Goal: Information Seeking & Learning: Learn about a topic

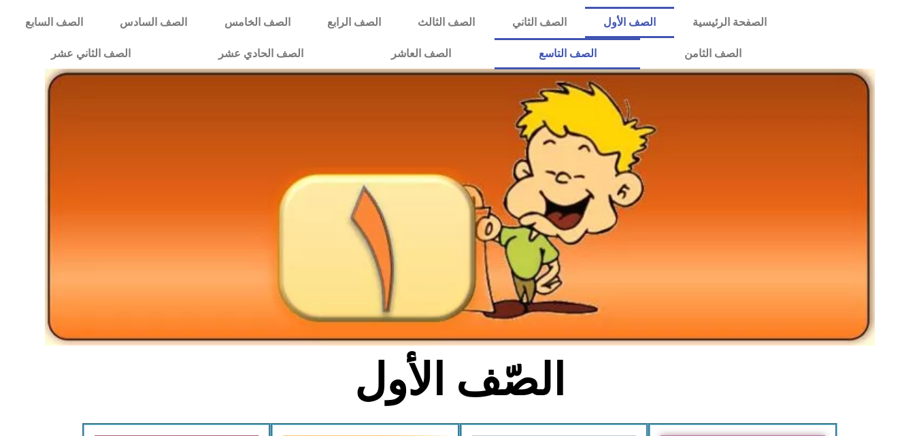
click at [495, 38] on link "الصف التاسع" at bounding box center [568, 53] width 146 height 31
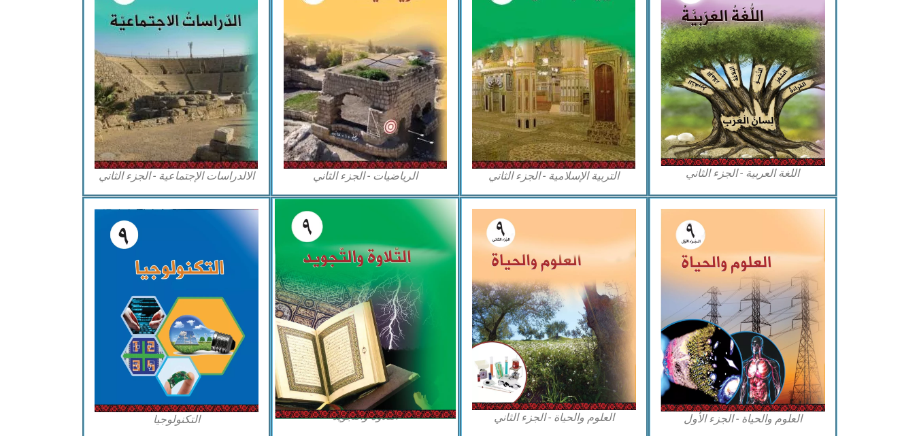
scroll to position [742, 0]
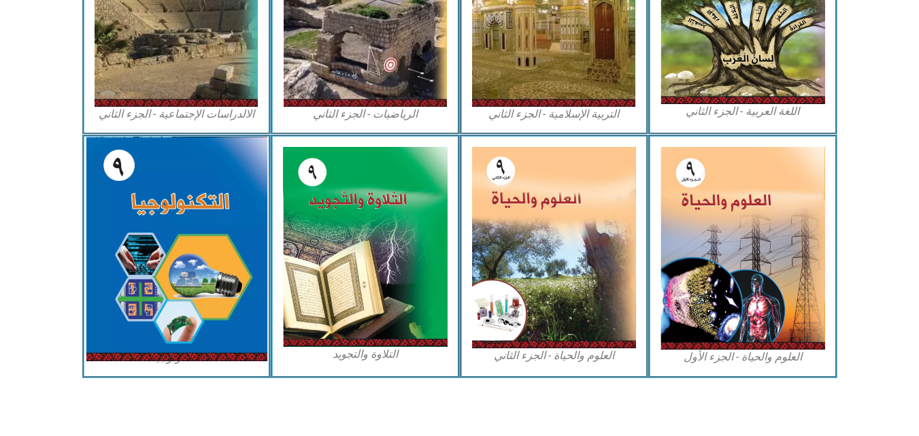
click at [131, 223] on img at bounding box center [176, 249] width 181 height 225
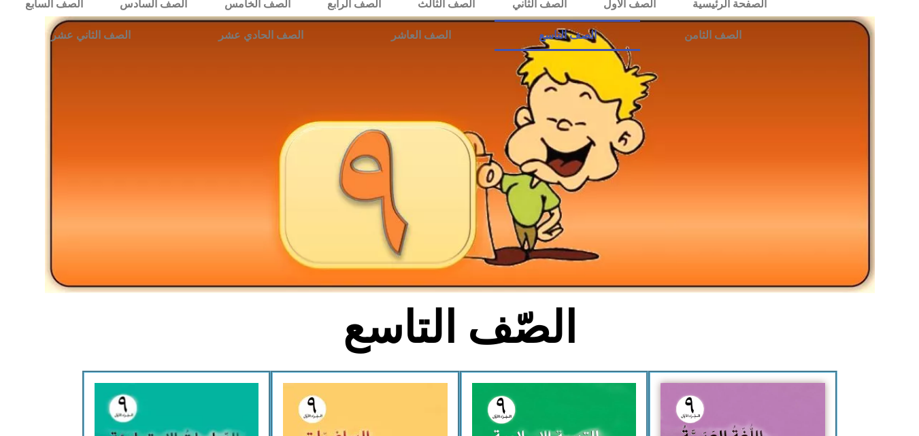
scroll to position [0, 0]
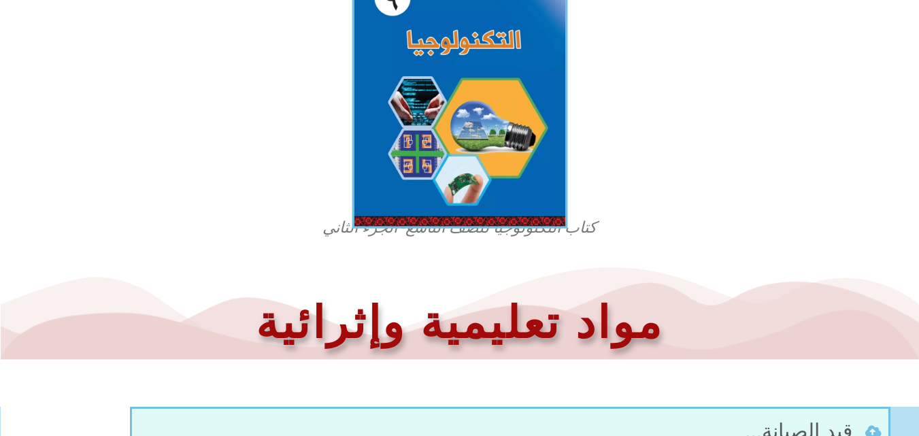
scroll to position [427, 0]
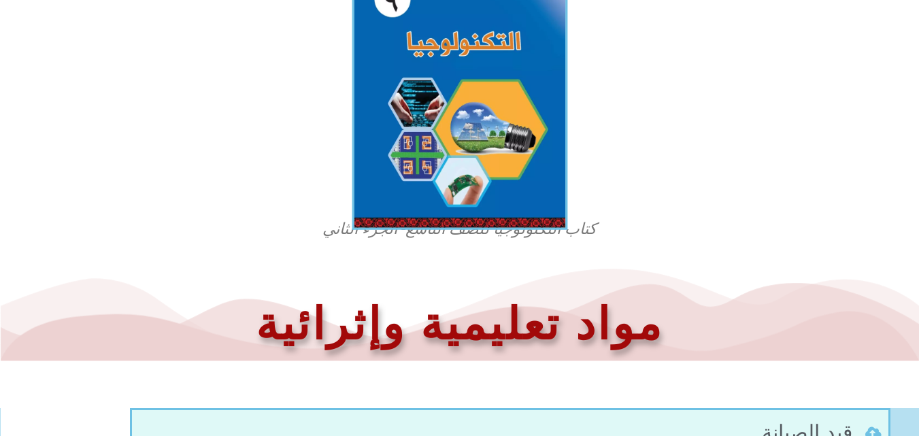
click at [478, 118] on img at bounding box center [460, 96] width 216 height 267
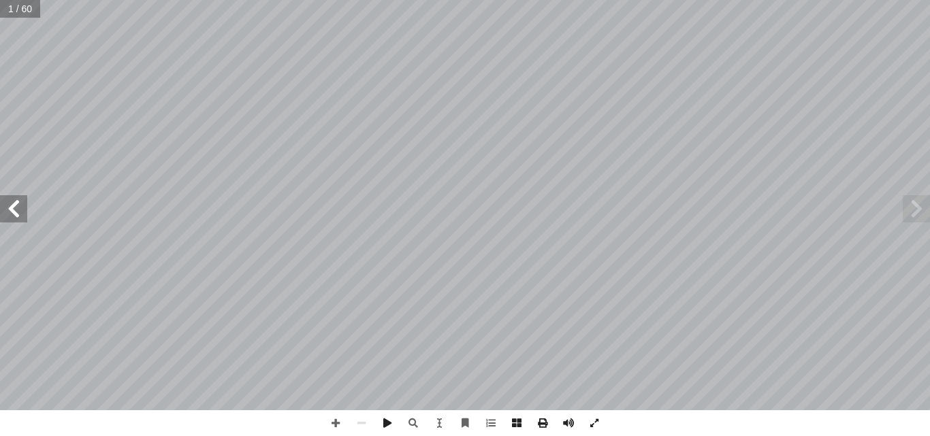
click at [19, 221] on span at bounding box center [13, 208] width 27 height 27
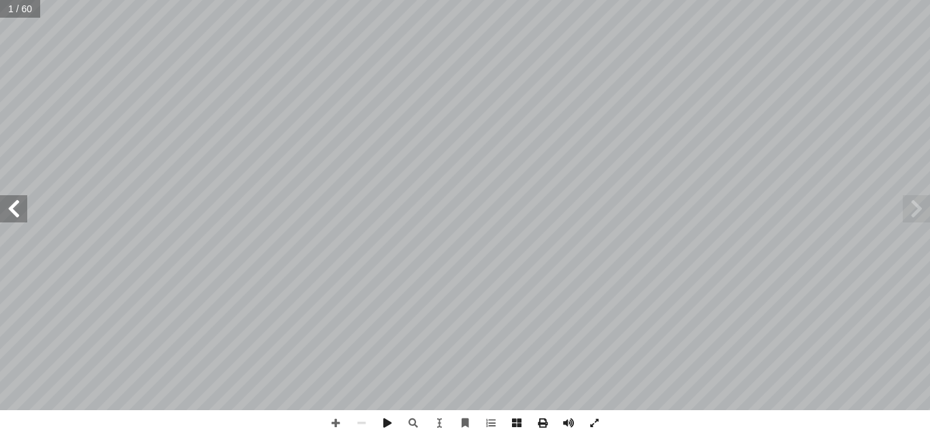
click at [19, 221] on span at bounding box center [13, 208] width 27 height 27
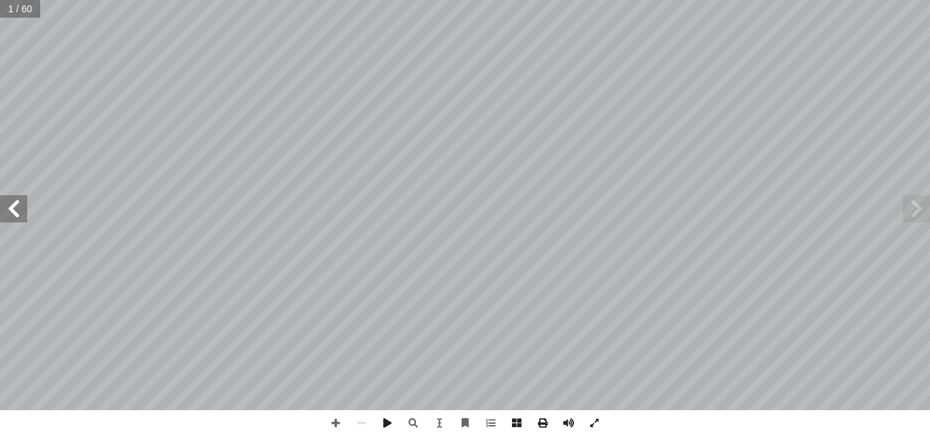
click at [19, 221] on span at bounding box center [13, 208] width 27 height 27
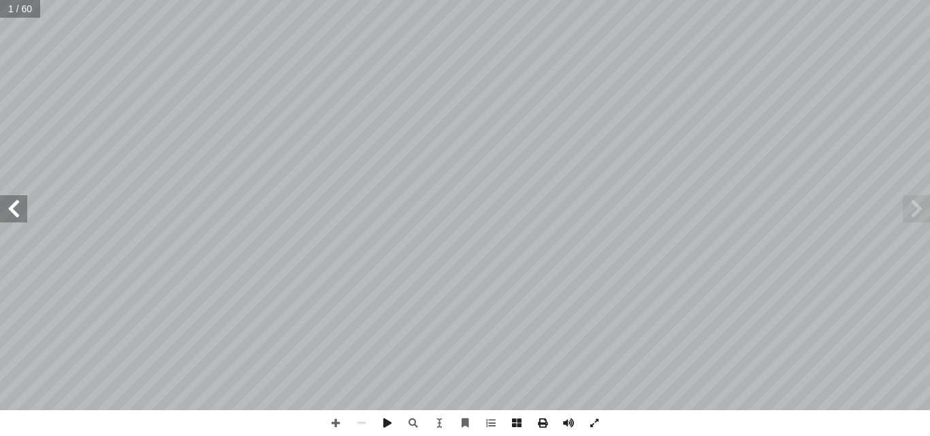
click at [19, 221] on span at bounding box center [13, 208] width 27 height 27
click at [542, 426] on span at bounding box center [542, 423] width 26 height 26
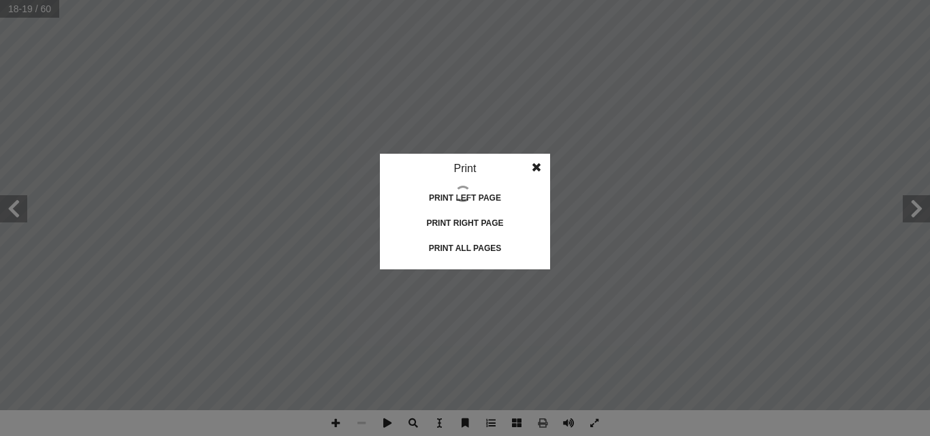
click at [489, 245] on div "Print all pages" at bounding box center [465, 249] width 136 height 22
click at [540, 168] on span at bounding box center [536, 167] width 24 height 27
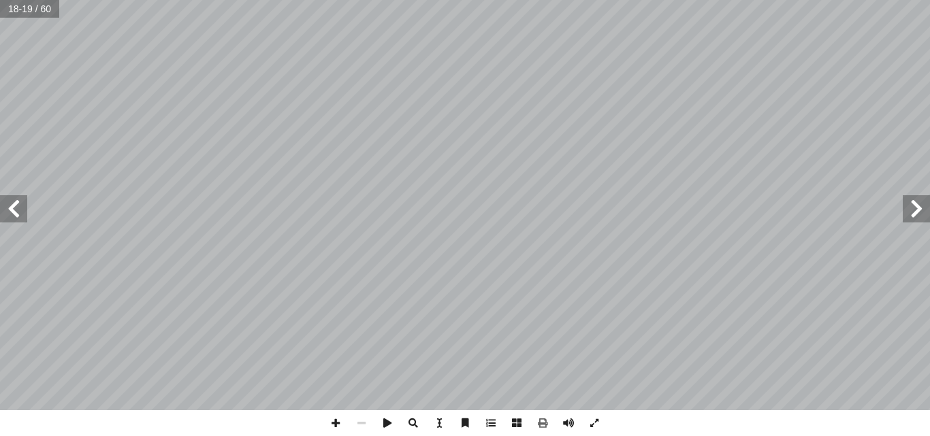
click at [13, 216] on span at bounding box center [13, 208] width 27 height 27
click at [14, 217] on span at bounding box center [13, 208] width 27 height 27
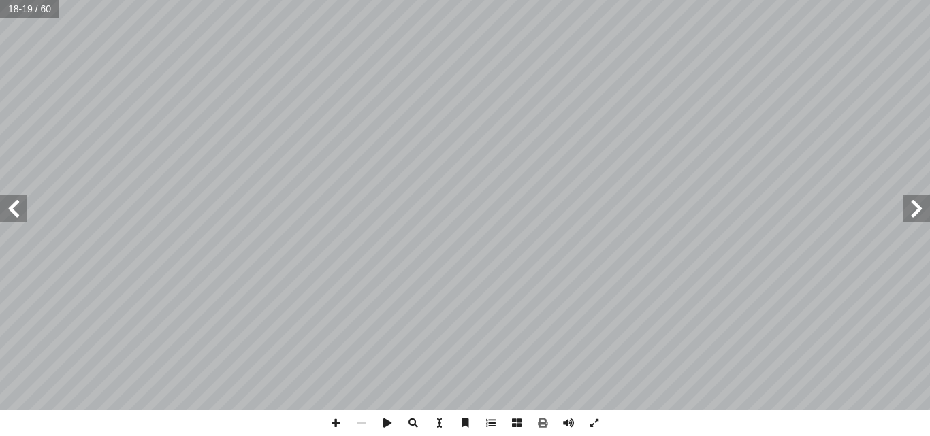
click at [14, 217] on span at bounding box center [13, 208] width 27 height 27
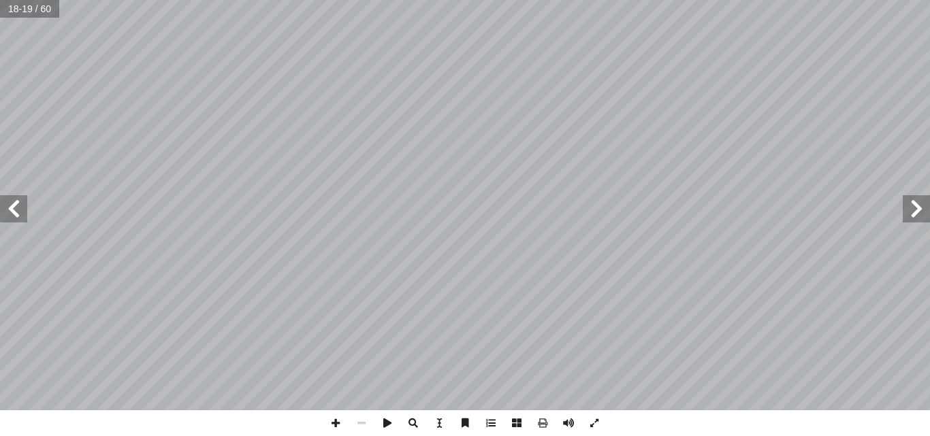
click at [14, 217] on span at bounding box center [13, 208] width 27 height 27
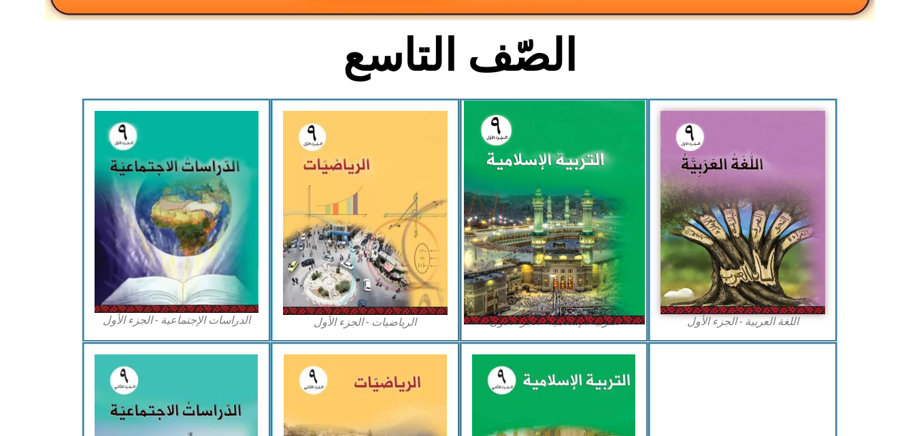
scroll to position [340, 0]
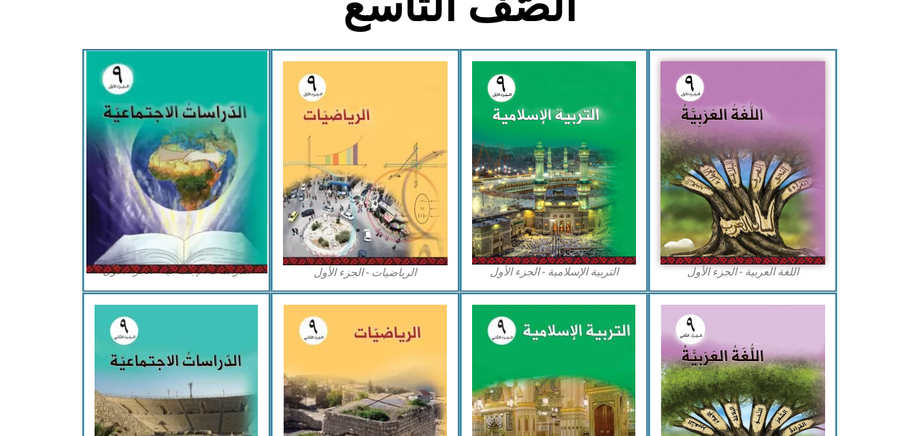
click at [184, 149] on img at bounding box center [176, 163] width 181 height 223
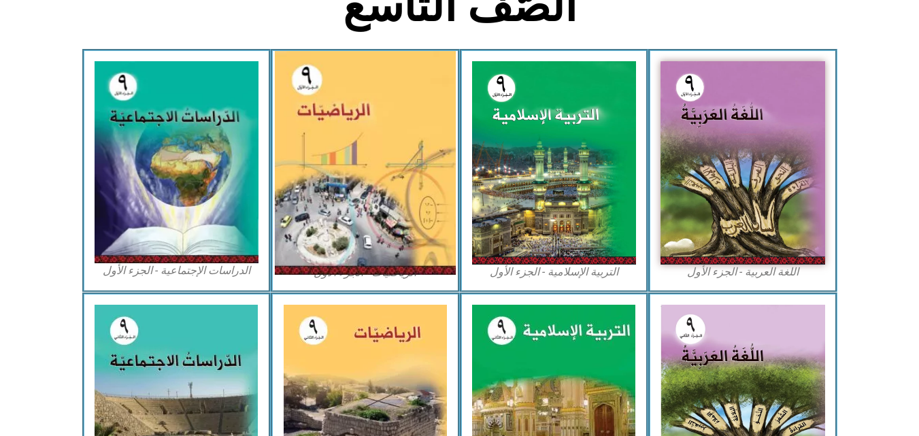
click at [355, 161] on img at bounding box center [365, 163] width 181 height 224
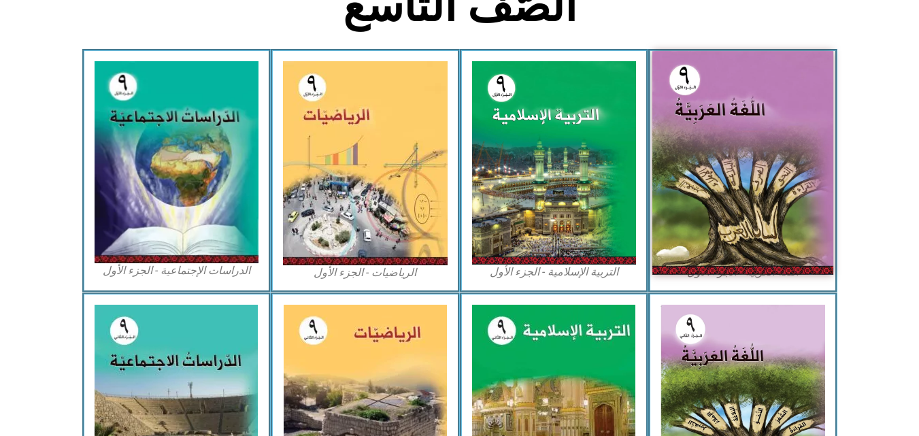
click at [757, 114] on img at bounding box center [743, 163] width 181 height 224
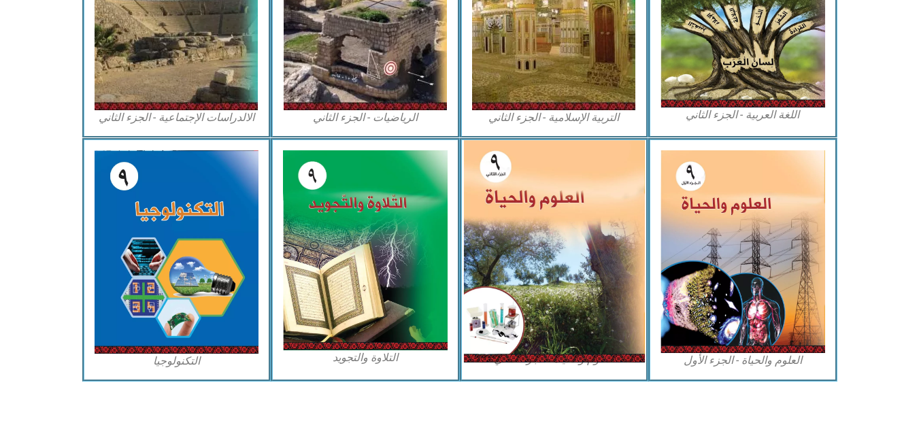
scroll to position [742, 0]
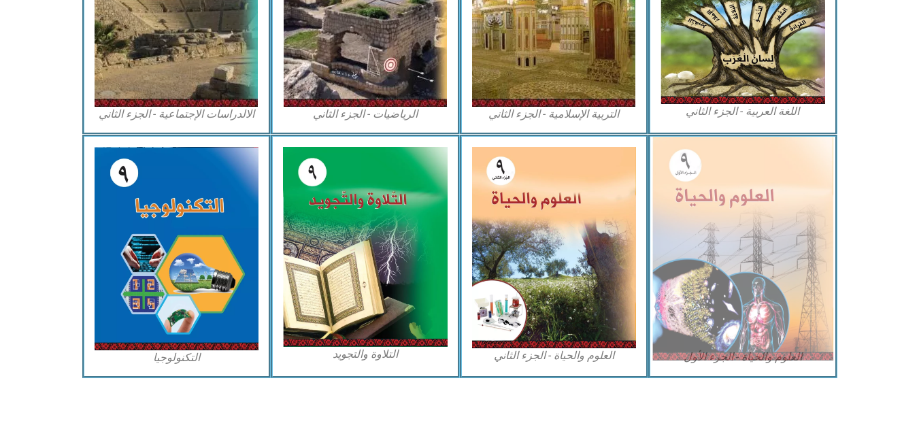
click at [708, 223] on img at bounding box center [743, 249] width 181 height 224
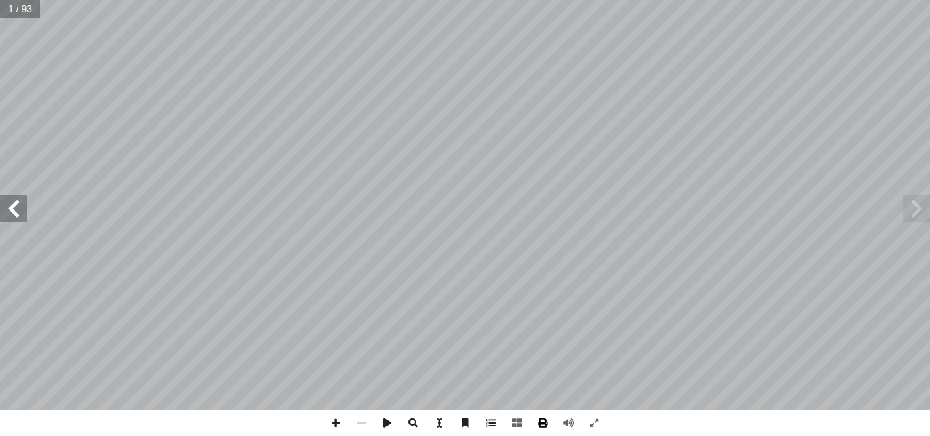
click at [542, 423] on span at bounding box center [542, 423] width 26 height 26
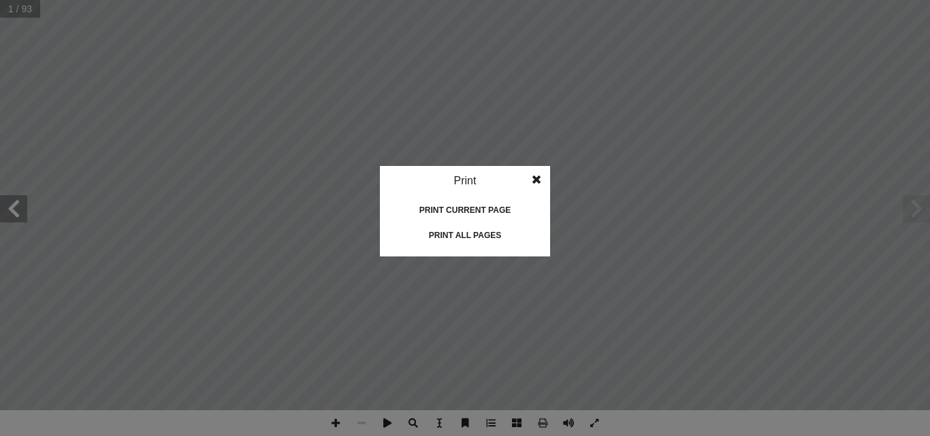
click at [470, 233] on div "Print all pages" at bounding box center [465, 236] width 136 height 22
click at [534, 186] on span at bounding box center [536, 179] width 24 height 27
